Goal: Ask a question

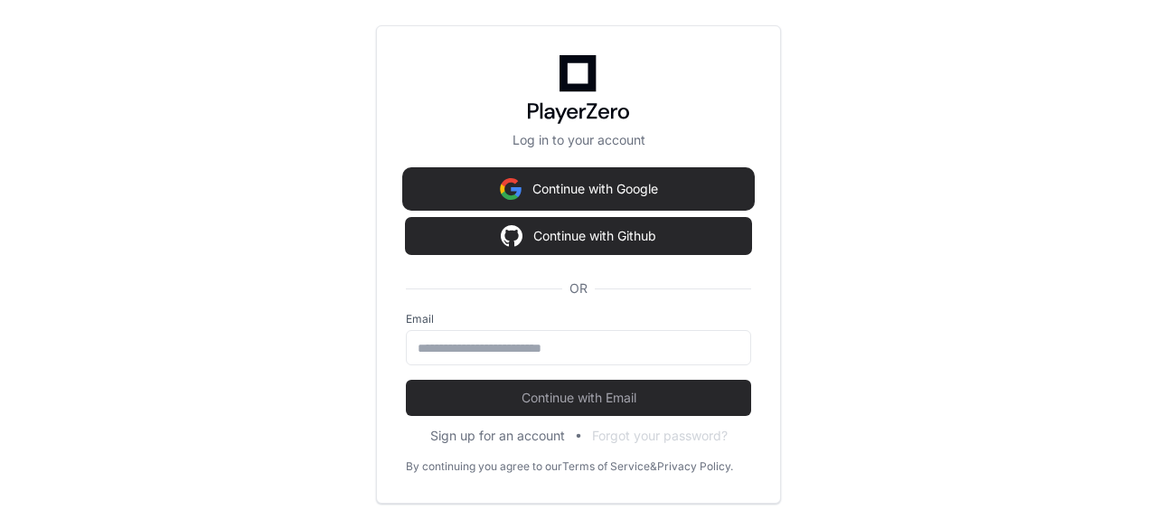
click at [606, 185] on button "Continue with Google" at bounding box center [578, 189] width 345 height 36
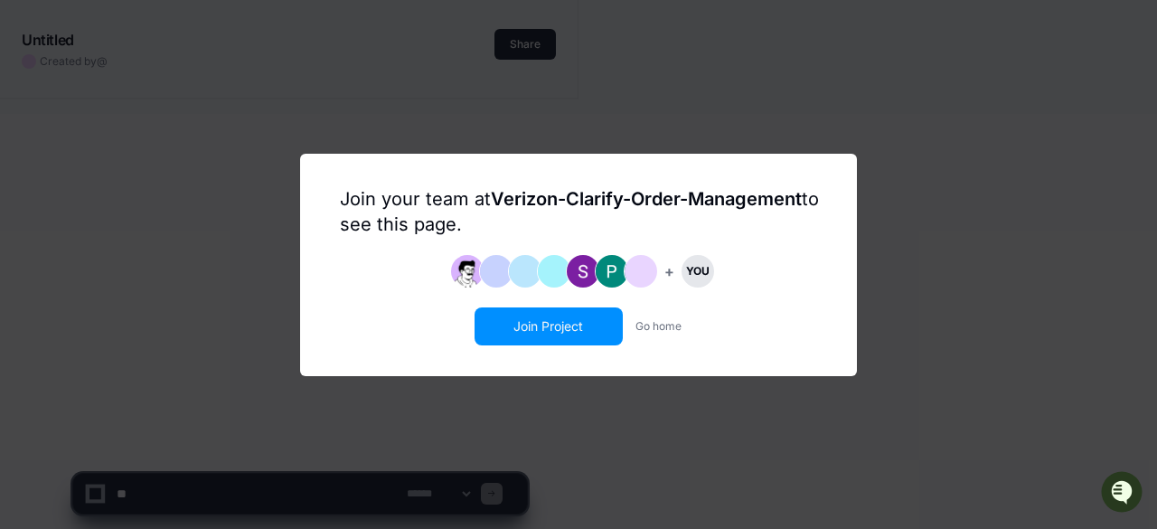
click at [582, 326] on button "Join Project" at bounding box center [548, 326] width 145 height 34
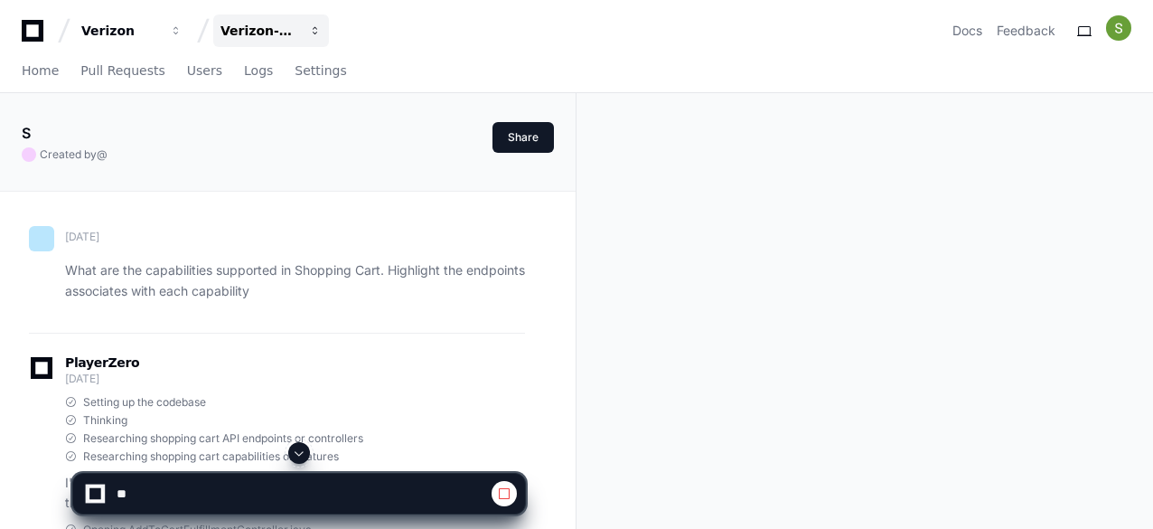
click at [317, 28] on span "button" at bounding box center [315, 30] width 13 height 13
click at [315, 30] on span "button" at bounding box center [315, 30] width 13 height 13
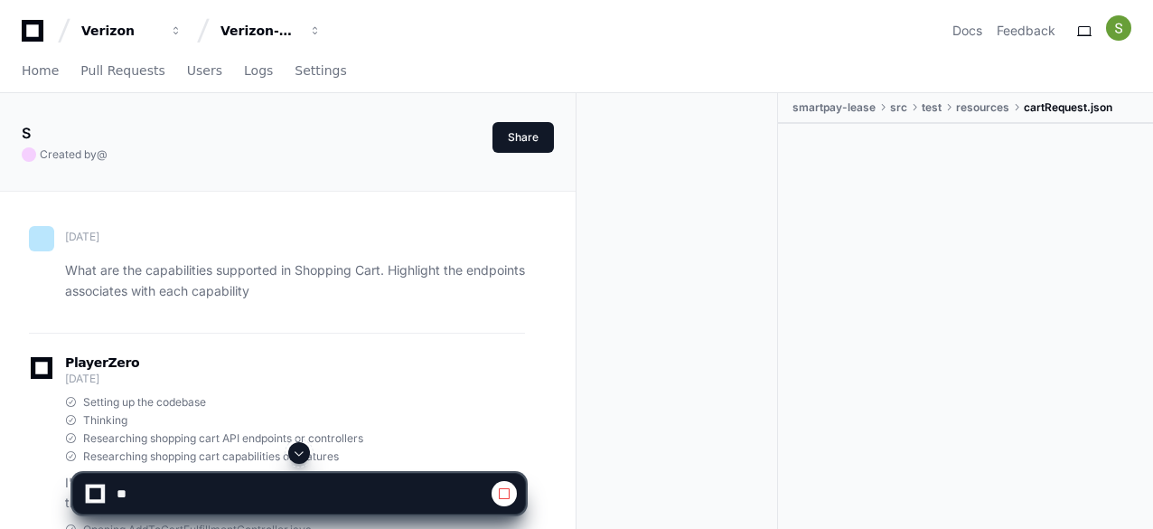
click at [603, 24] on div "Verizon Verizon-Clarify-Order-Management Docs Feedback" at bounding box center [577, 30] width 1110 height 33
click at [173, 33] on span "button" at bounding box center [176, 30] width 13 height 13
click at [175, 26] on span "button" at bounding box center [176, 30] width 13 height 13
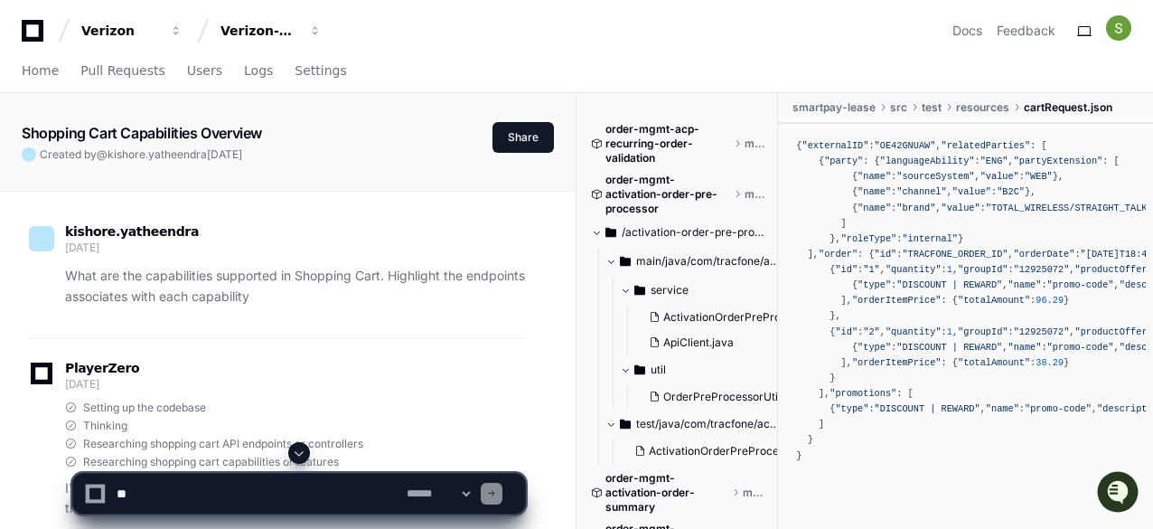
click at [270, 500] on textarea at bounding box center [258, 494] width 290 height 40
paste textarea "**********"
type textarea "**********"
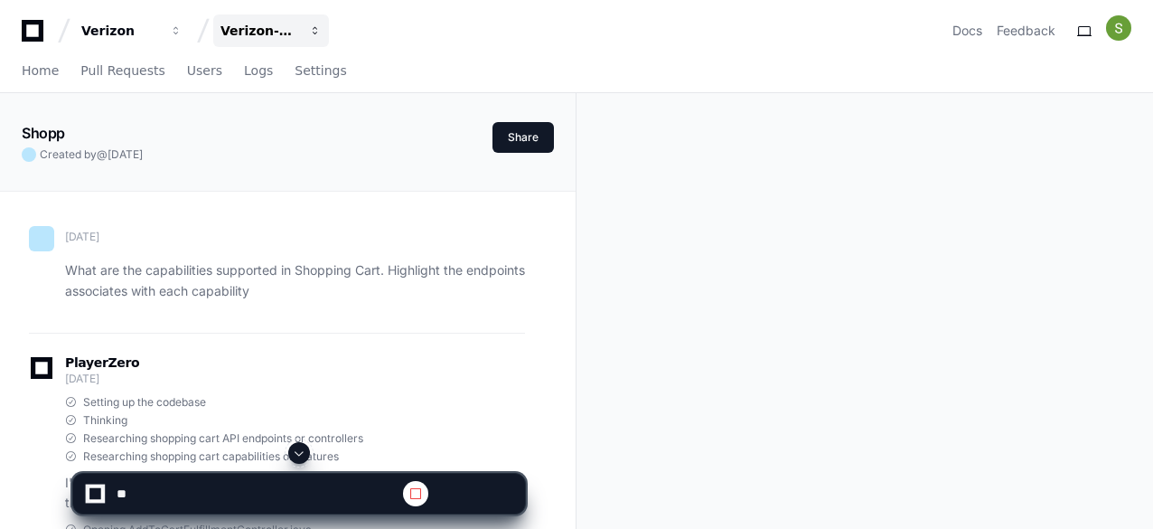
click at [315, 28] on span "button" at bounding box center [315, 30] width 13 height 13
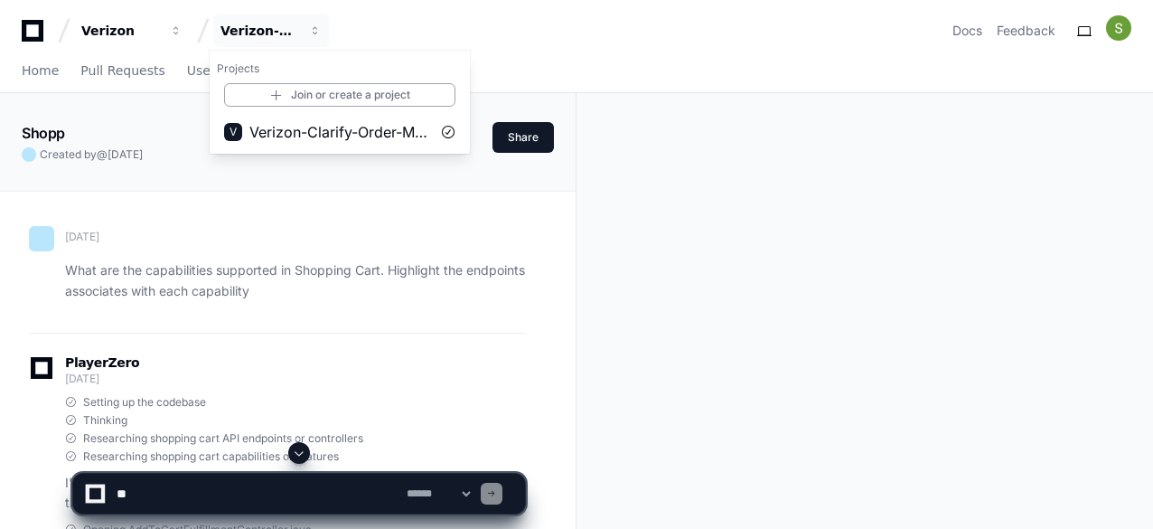
drag, startPoint x: 331, startPoint y: 132, endPoint x: 872, endPoint y: 38, distance: 549.5
click at [331, 131] on span "Verizon-Clarify-Order-Management" at bounding box center [339, 132] width 181 height 22
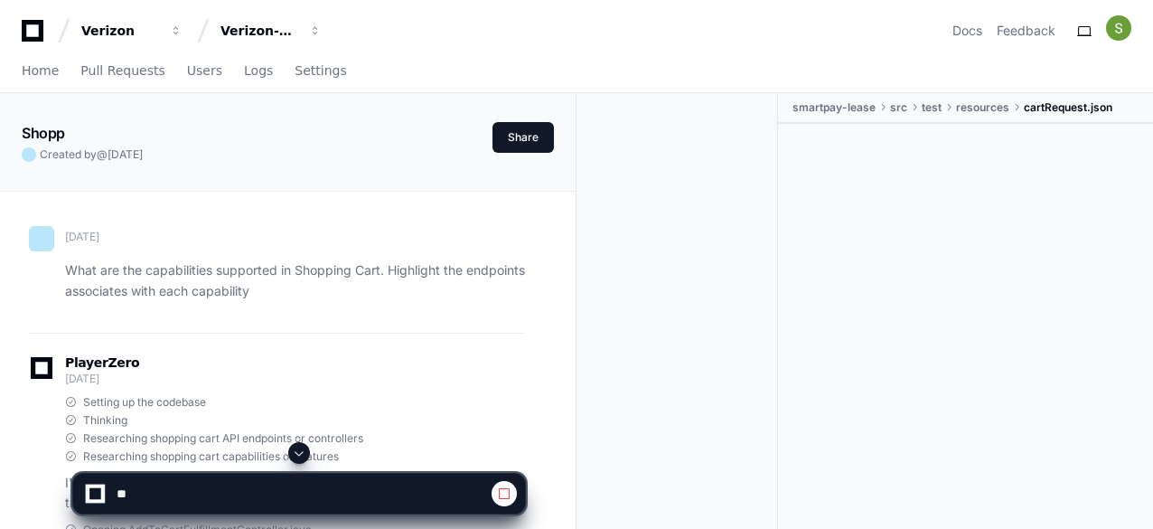
drag, startPoint x: 233, startPoint y: 491, endPoint x: 44, endPoint y: 71, distance: 459.9
click at [44, 71] on span "Home" at bounding box center [40, 70] width 37 height 11
click at [314, 28] on span "button" at bounding box center [315, 30] width 13 height 13
click at [314, 24] on span "button" at bounding box center [315, 30] width 13 height 13
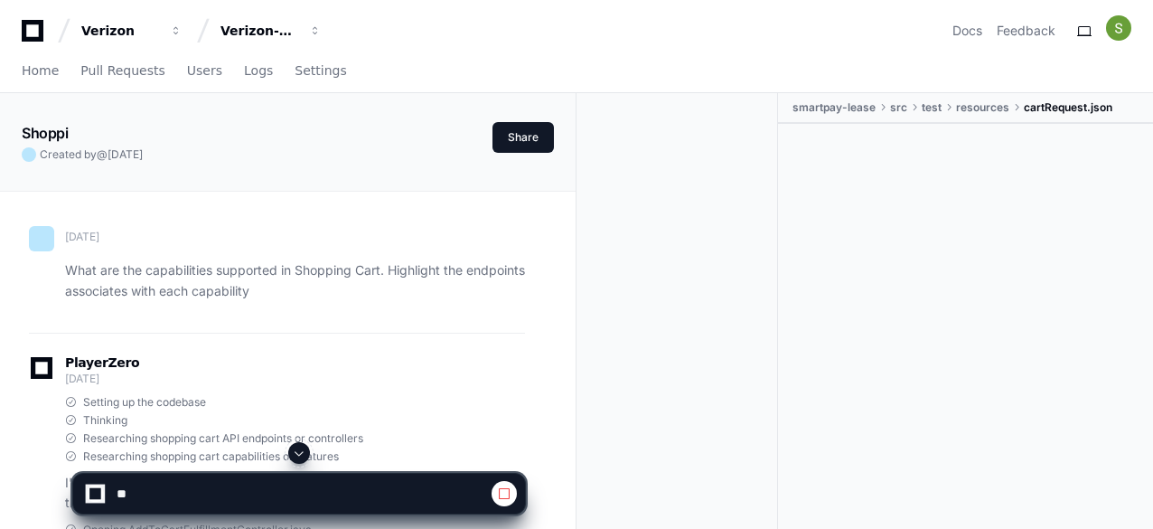
click at [35, 26] on icon at bounding box center [32, 31] width 36 height 22
click at [991, 102] on span "resources" at bounding box center [982, 107] width 53 height 14
click at [982, 106] on span "resources" at bounding box center [982, 107] width 53 height 14
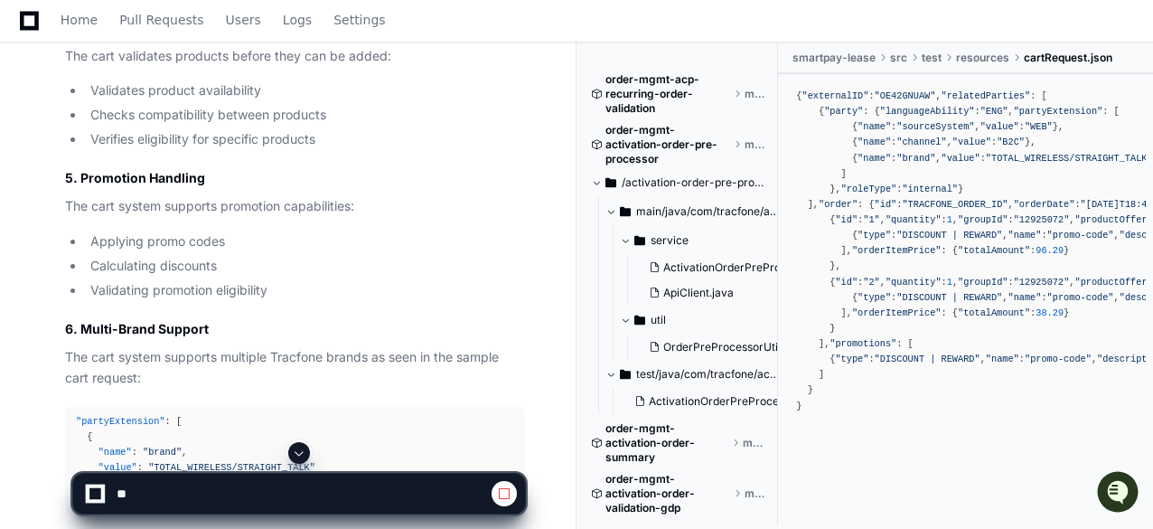
click at [598, 181] on span at bounding box center [596, 182] width 11 height 11
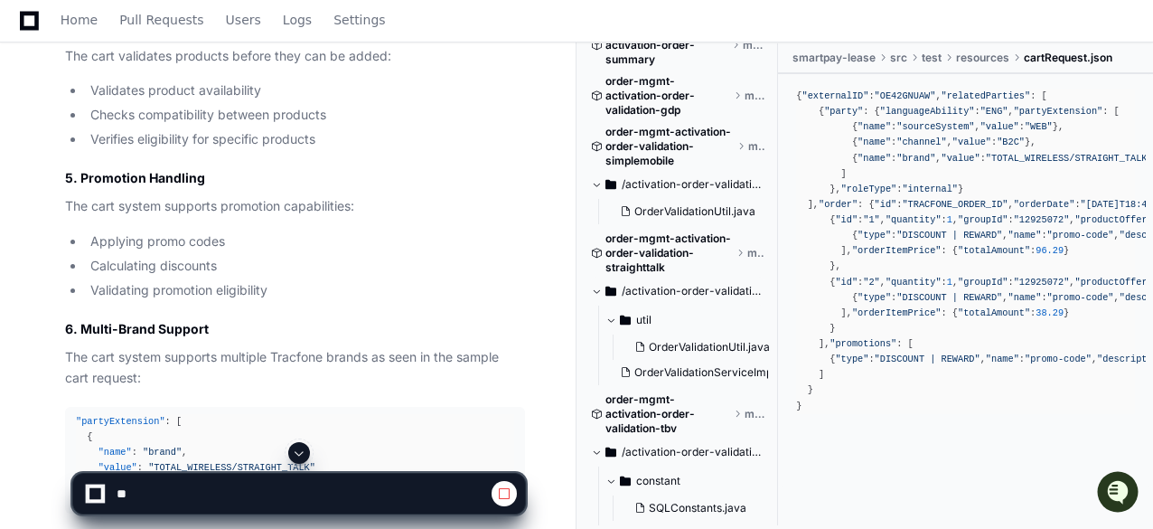
scroll to position [271, 0]
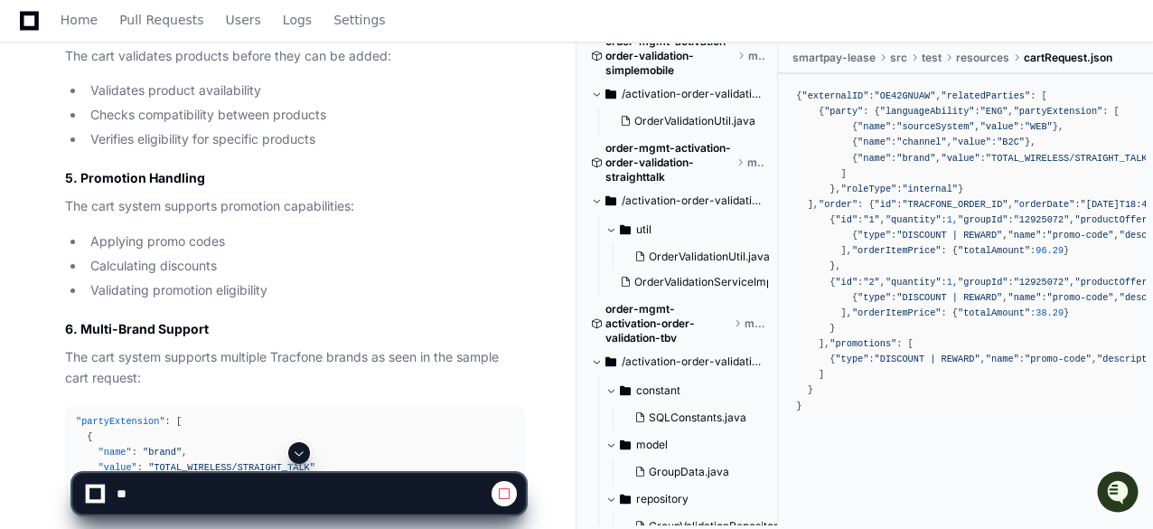
click at [597, 200] on span at bounding box center [596, 200] width 11 height 11
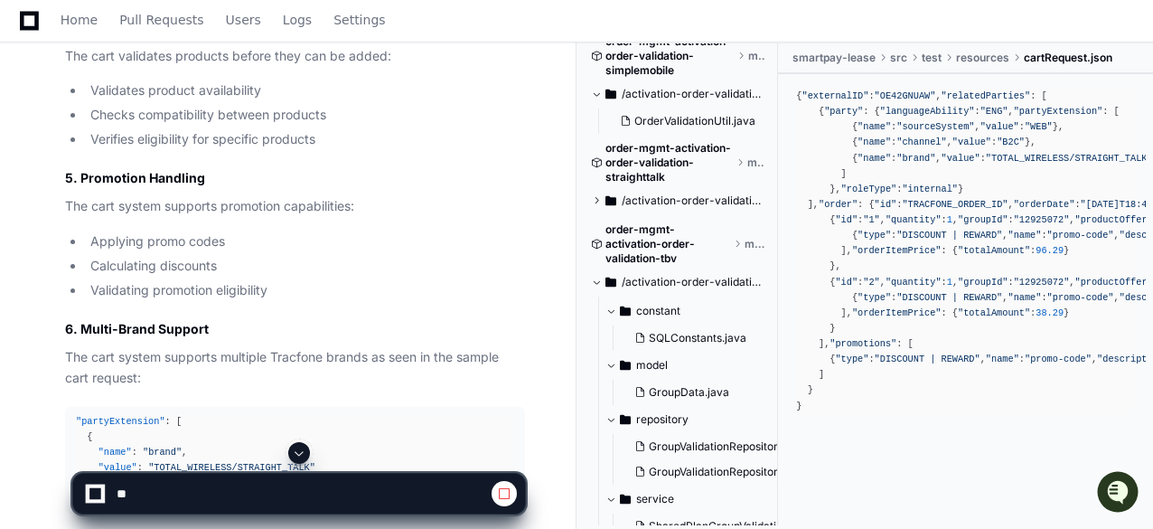
click at [597, 279] on span at bounding box center [596, 282] width 11 height 11
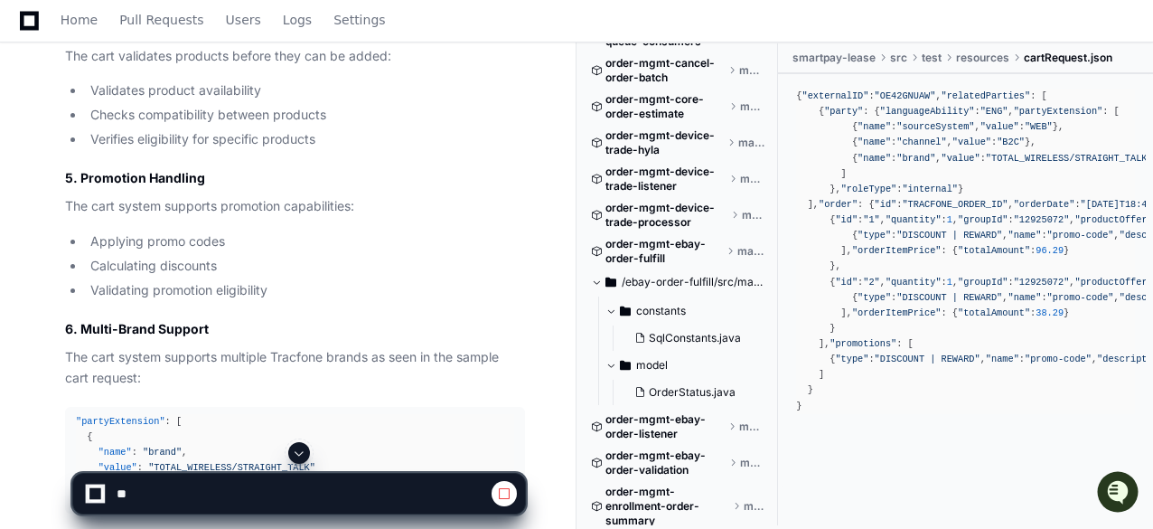
scroll to position [1175, 0]
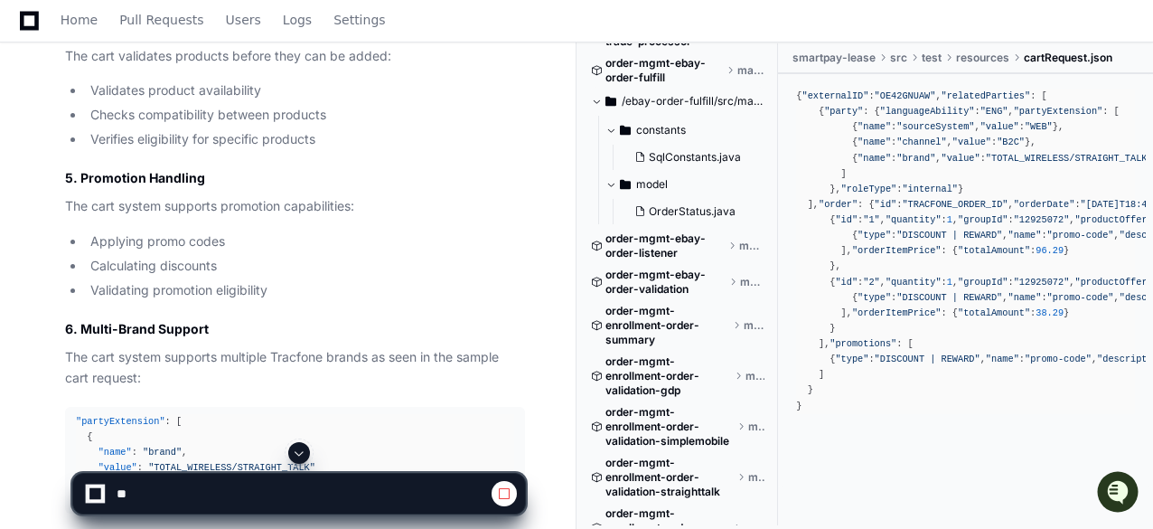
click at [597, 99] on span at bounding box center [596, 101] width 11 height 11
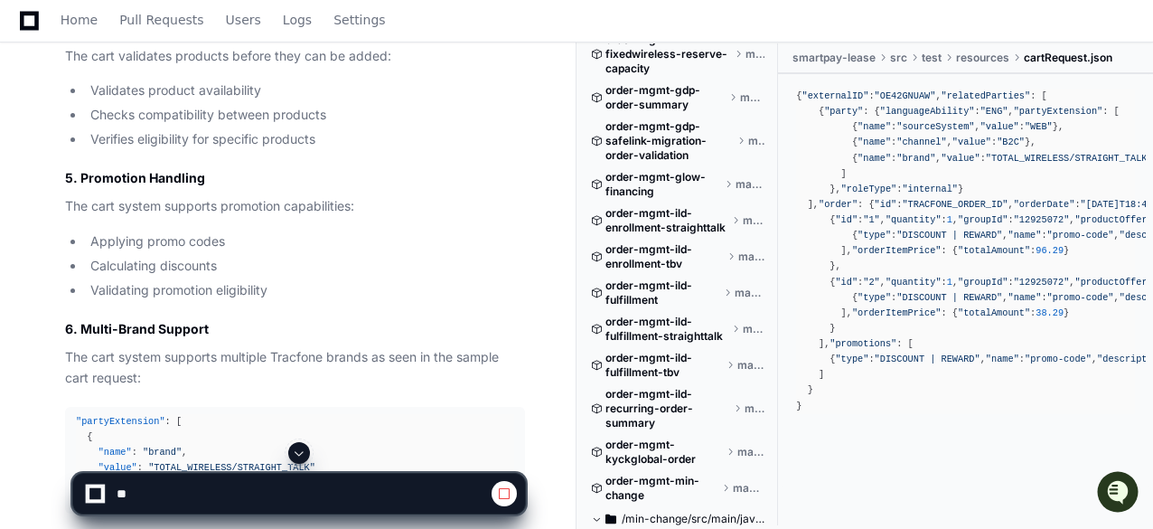
scroll to position [1898, 0]
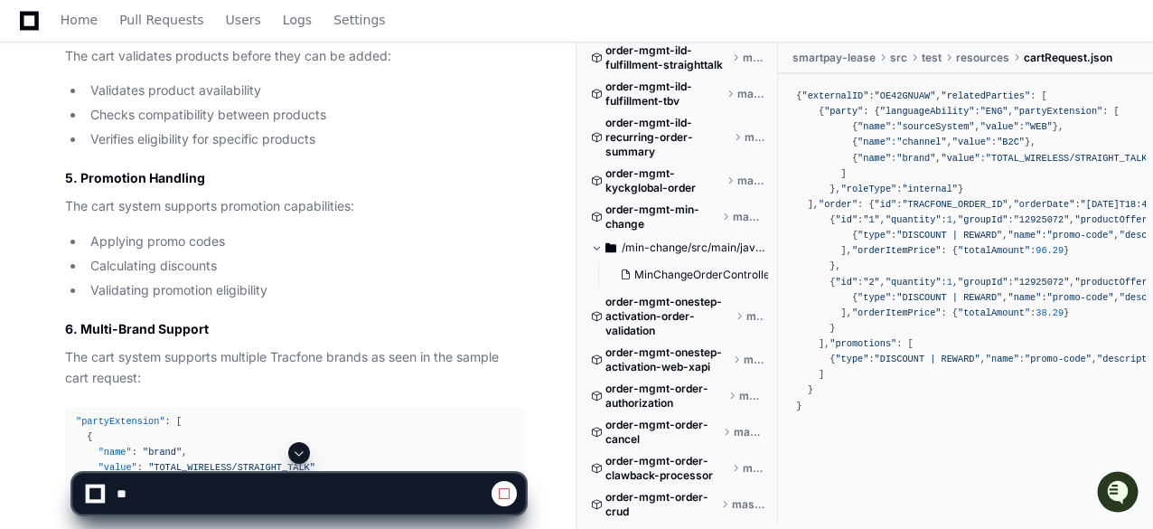
click at [598, 245] on span at bounding box center [596, 247] width 11 height 11
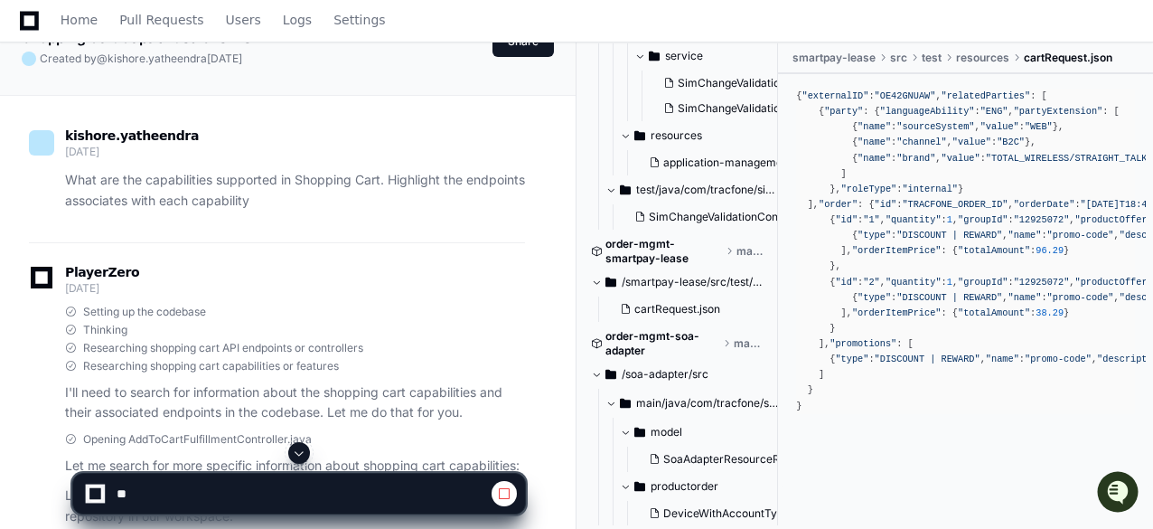
scroll to position [0, 0]
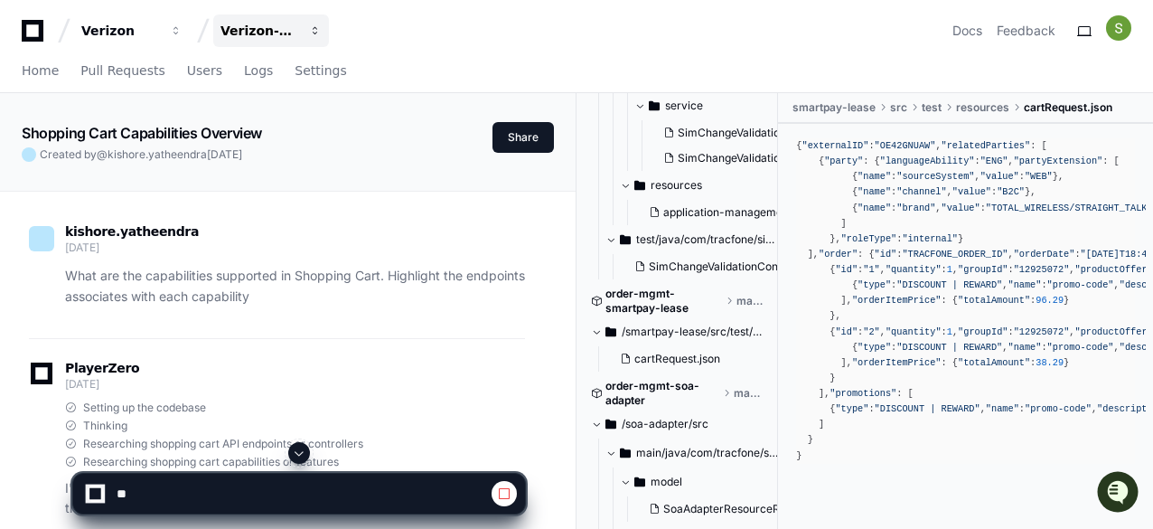
click at [315, 30] on span "button" at bounding box center [315, 30] width 13 height 13
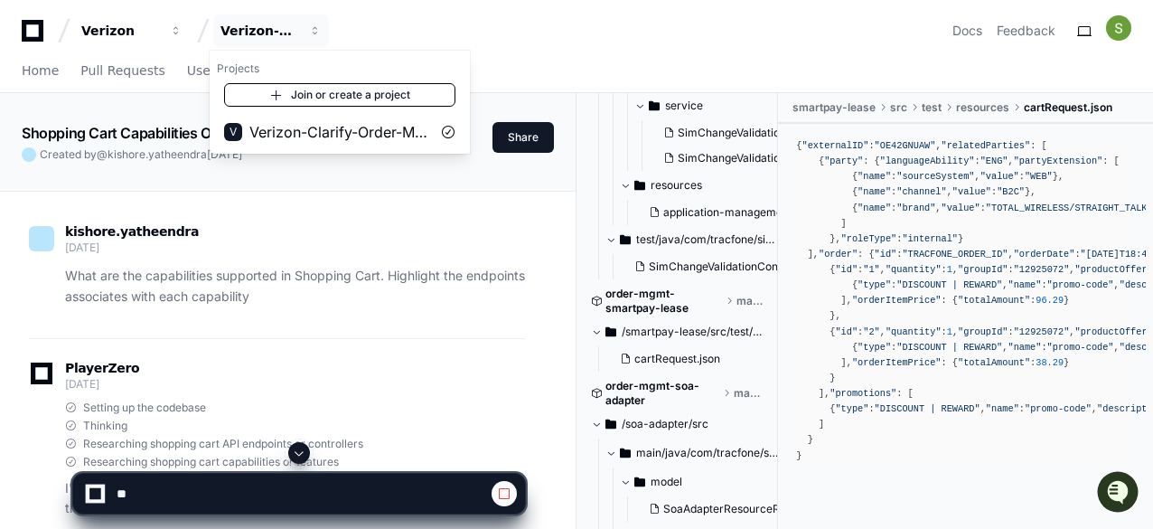
click at [324, 92] on link "Join or create a project" at bounding box center [339, 94] width 231 height 23
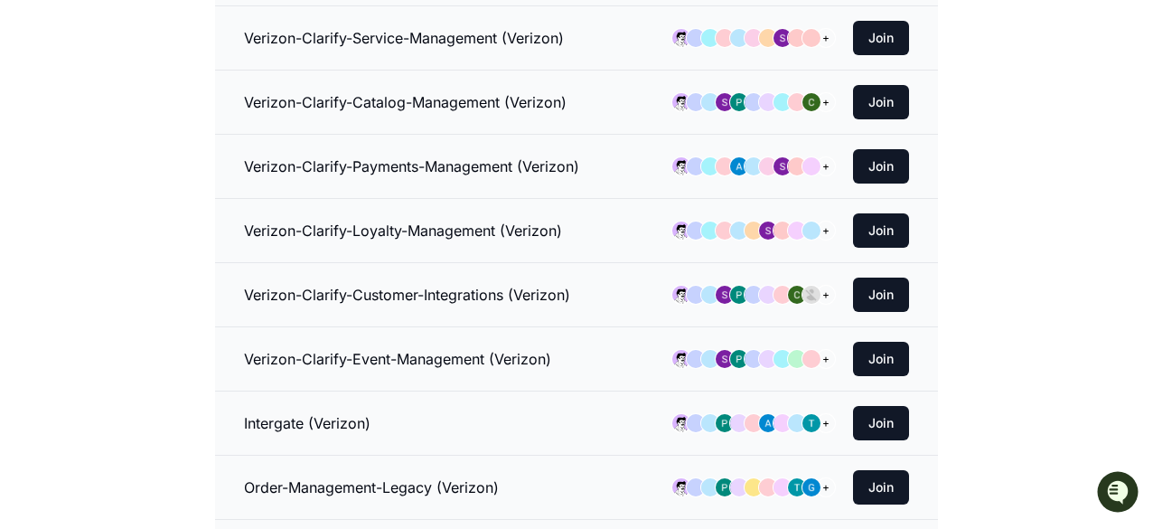
scroll to position [452, 0]
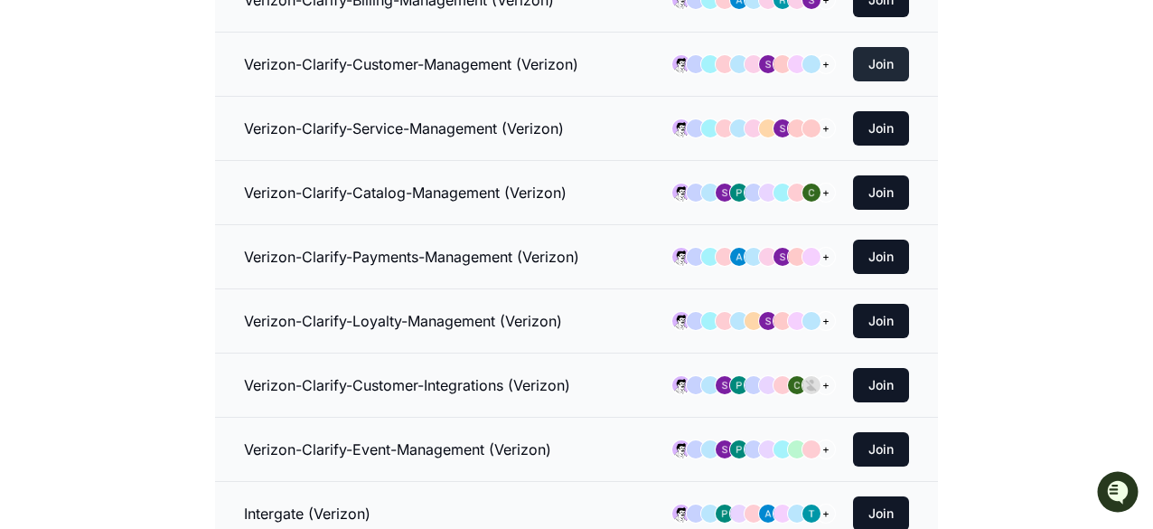
click at [875, 54] on button "Join" at bounding box center [881, 64] width 56 height 34
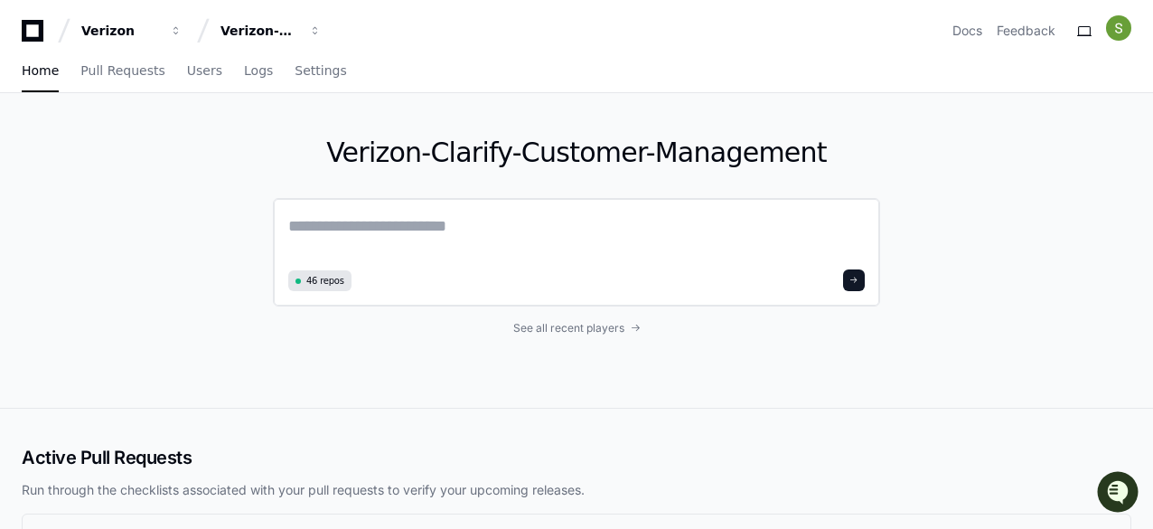
click at [316, 279] on span "46 repos" at bounding box center [325, 281] width 38 height 14
click at [398, 226] on textarea at bounding box center [576, 238] width 577 height 51
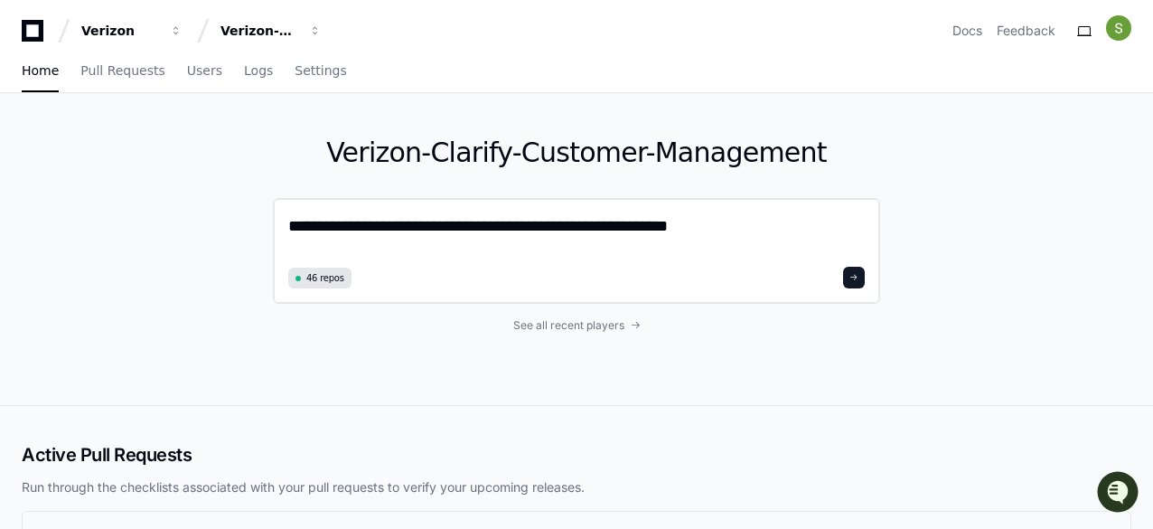
type textarea "**********"
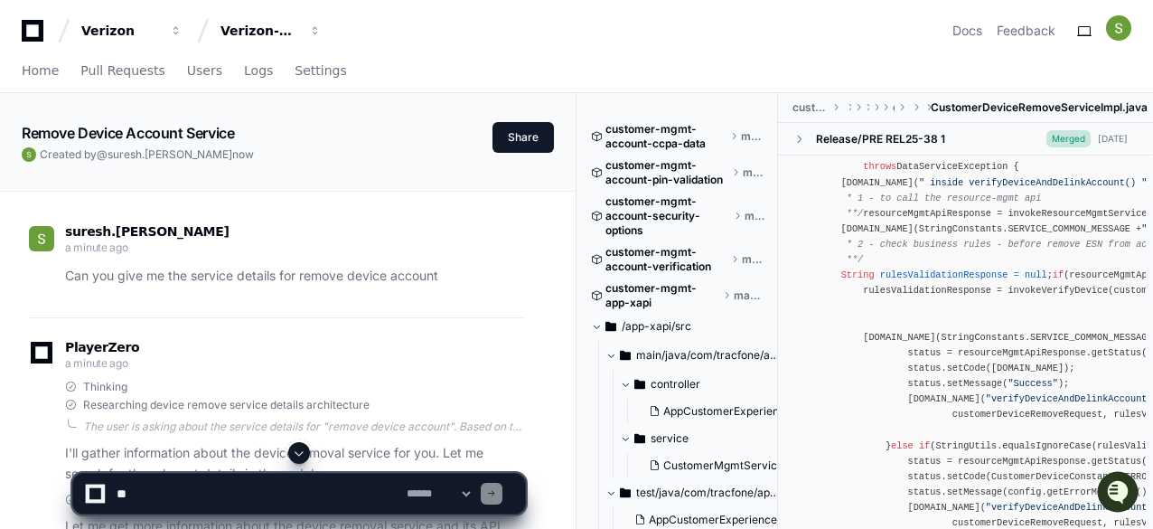
scroll to position [362, 0]
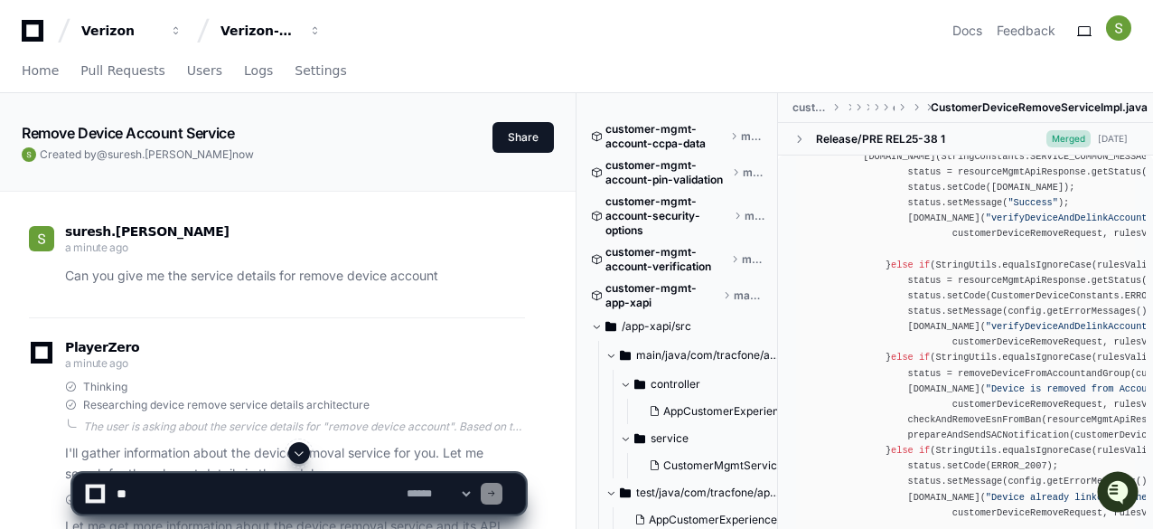
click at [213, 488] on textarea at bounding box center [258, 494] width 290 height 40
paste textarea "**********"
type textarea "**********"
click at [496, 496] on span at bounding box center [491, 493] width 9 height 9
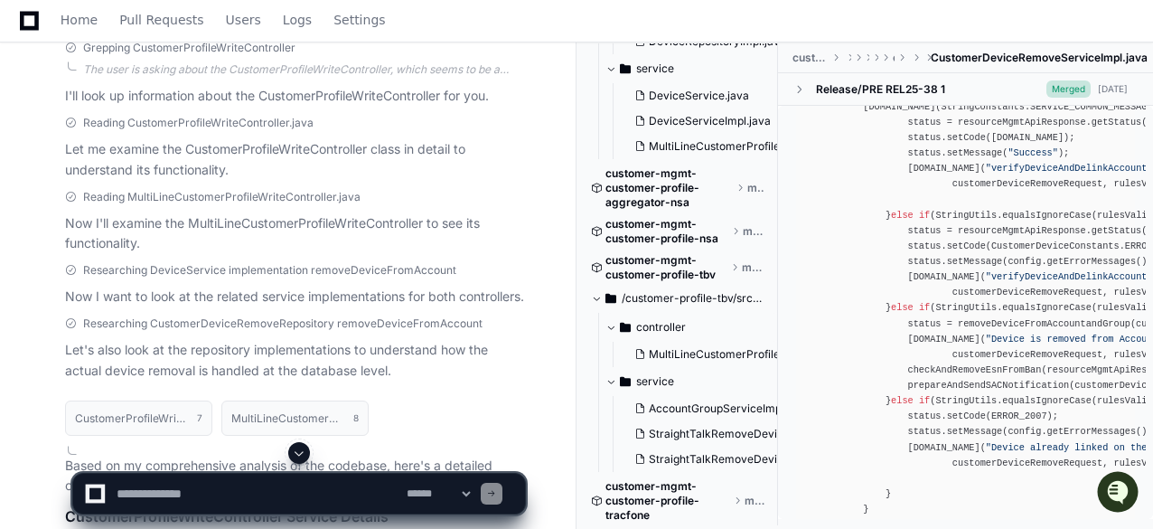
scroll to position [904, 0]
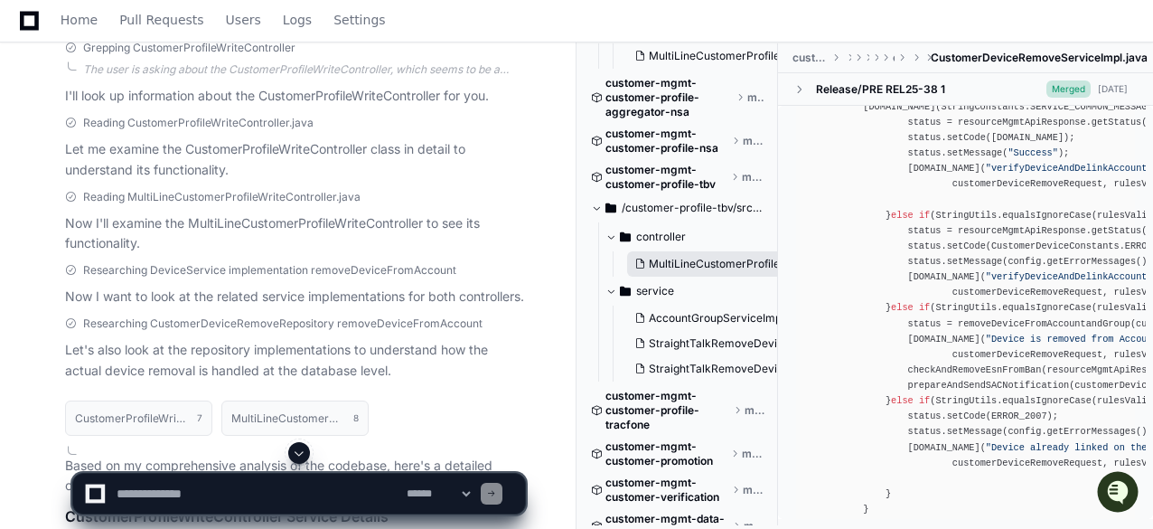
click at [713, 261] on span "MultiLineCustomerProfileWriteController.java" at bounding box center [765, 264] width 233 height 14
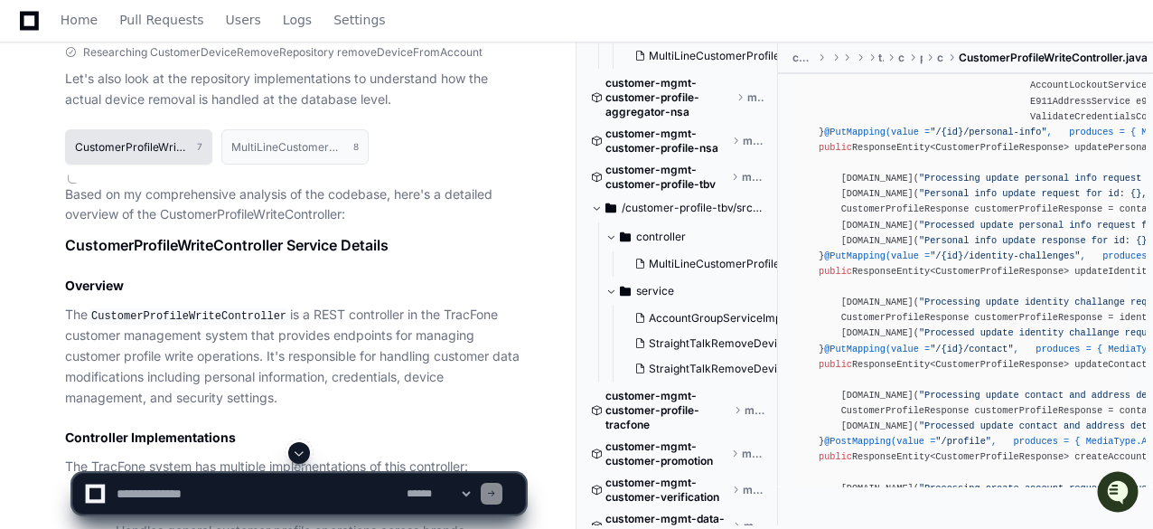
scroll to position [0, 0]
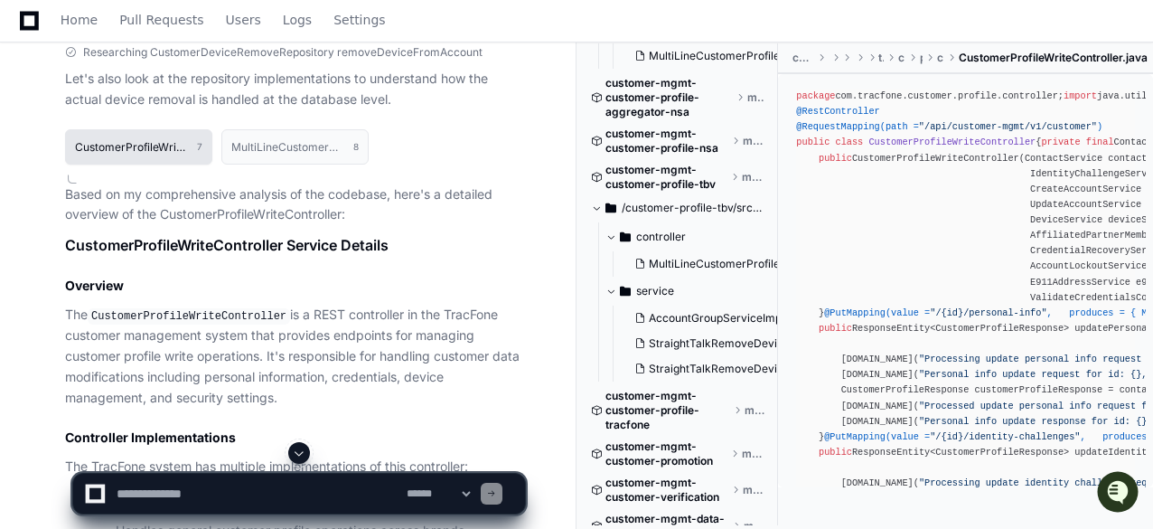
click at [123, 153] on h1 "CustomerProfileWriteController.java" at bounding box center [131, 147] width 113 height 11
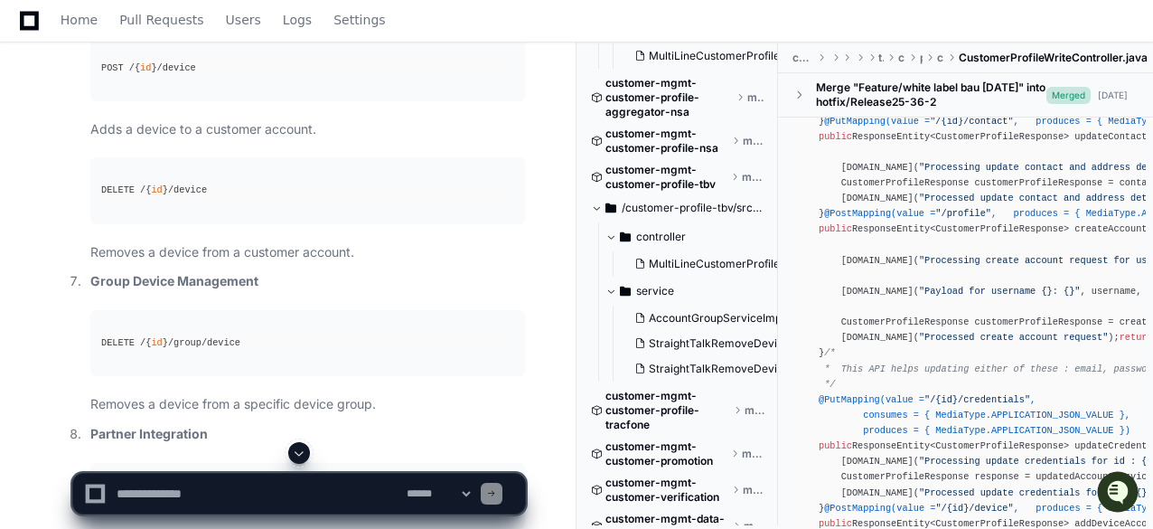
scroll to position [5790, 0]
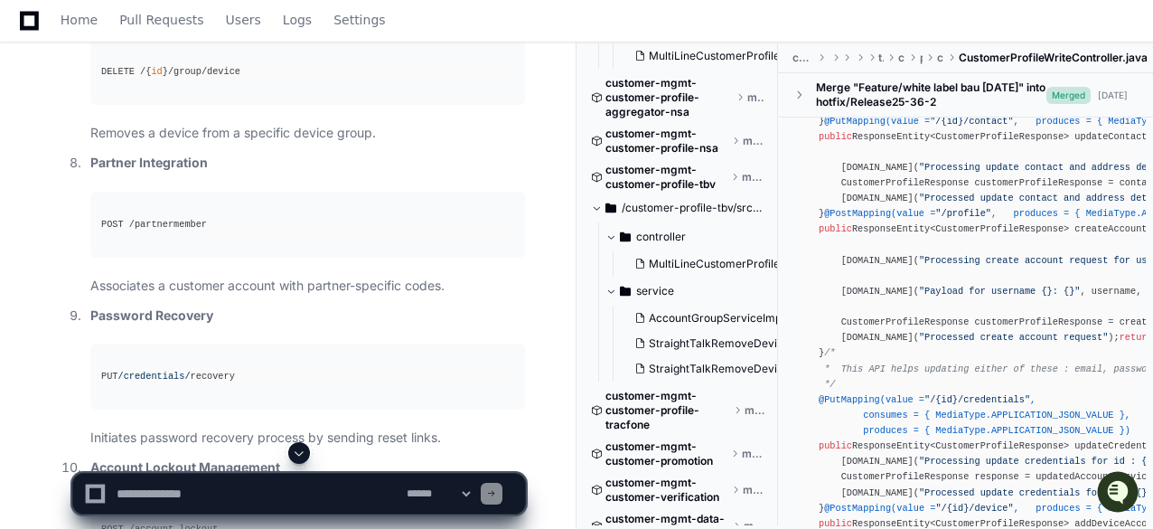
click at [1081, 56] on span "CustomerProfileWriteController.java" at bounding box center [1053, 58] width 189 height 14
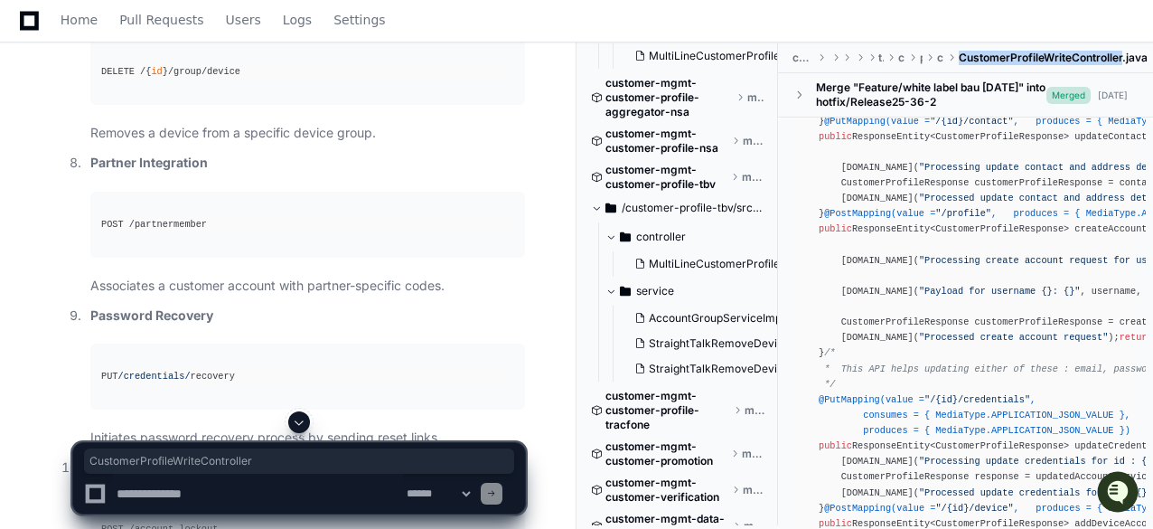
copy span "CustomerProfileWriteController"
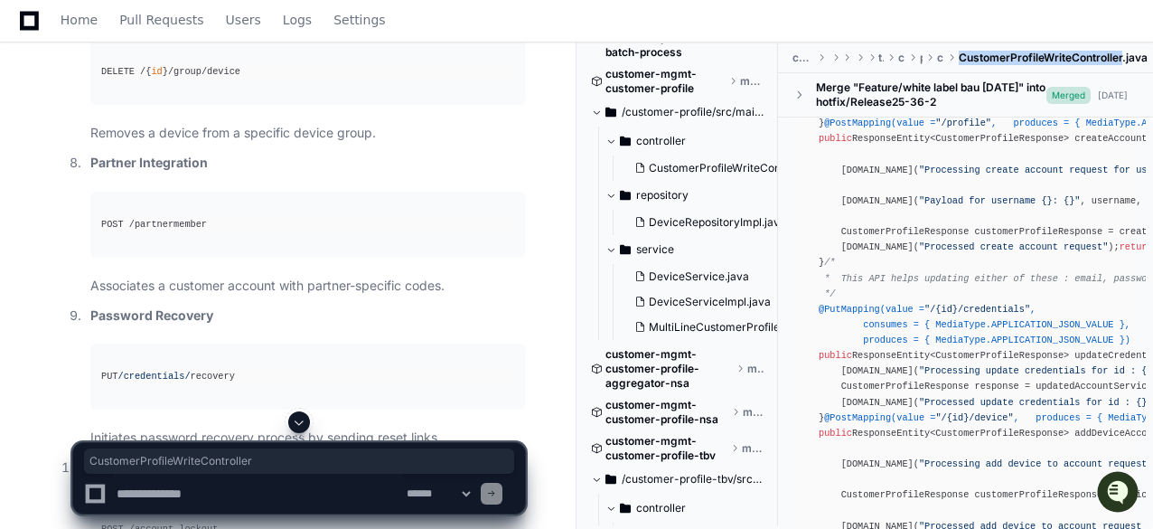
scroll to position [633, 0]
